Goal: Complete application form

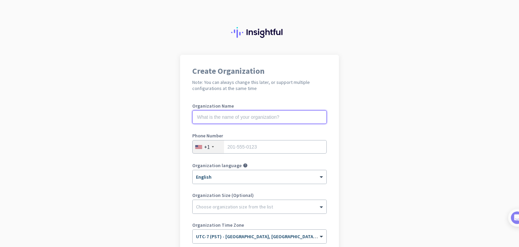
click at [271, 116] on input "text" at bounding box center [259, 117] width 135 height 14
drag, startPoint x: 292, startPoint y: 111, endPoint x: 288, endPoint y: 121, distance: 10.8
click at [288, 121] on input "text" at bounding box center [259, 117] width 135 height 14
click at [212, 148] on div "+1" at bounding box center [208, 146] width 31 height 13
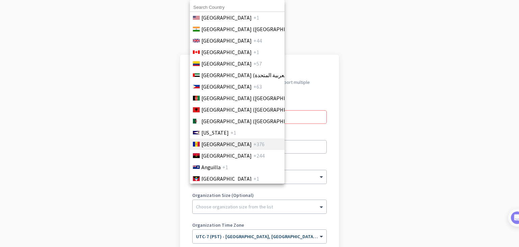
click at [208, 147] on span "[GEOGRAPHIC_DATA]" at bounding box center [227, 144] width 50 height 8
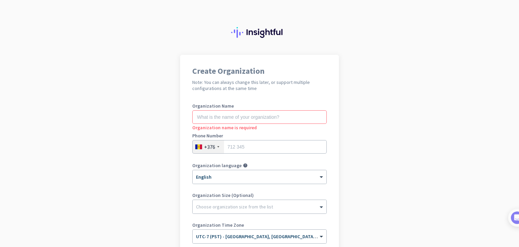
click at [208, 147] on div "+376" at bounding box center [209, 146] width 11 height 7
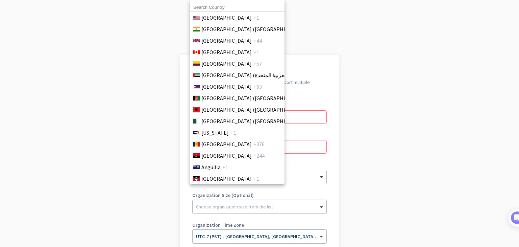
click at [424, 96] on div at bounding box center [259, 123] width 519 height 247
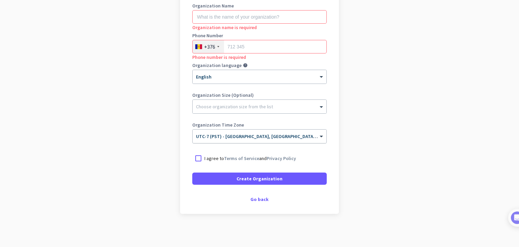
scroll to position [101, 0]
click at [258, 198] on div "Go back" at bounding box center [259, 198] width 135 height 5
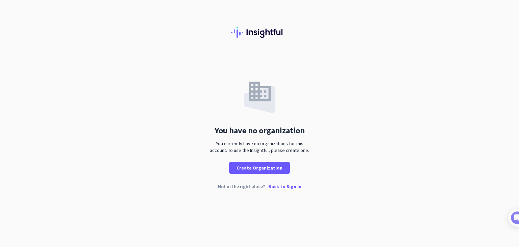
click at [281, 187] on p "Back to Sign In" at bounding box center [284, 186] width 33 height 5
